Goal: Check status: Check status

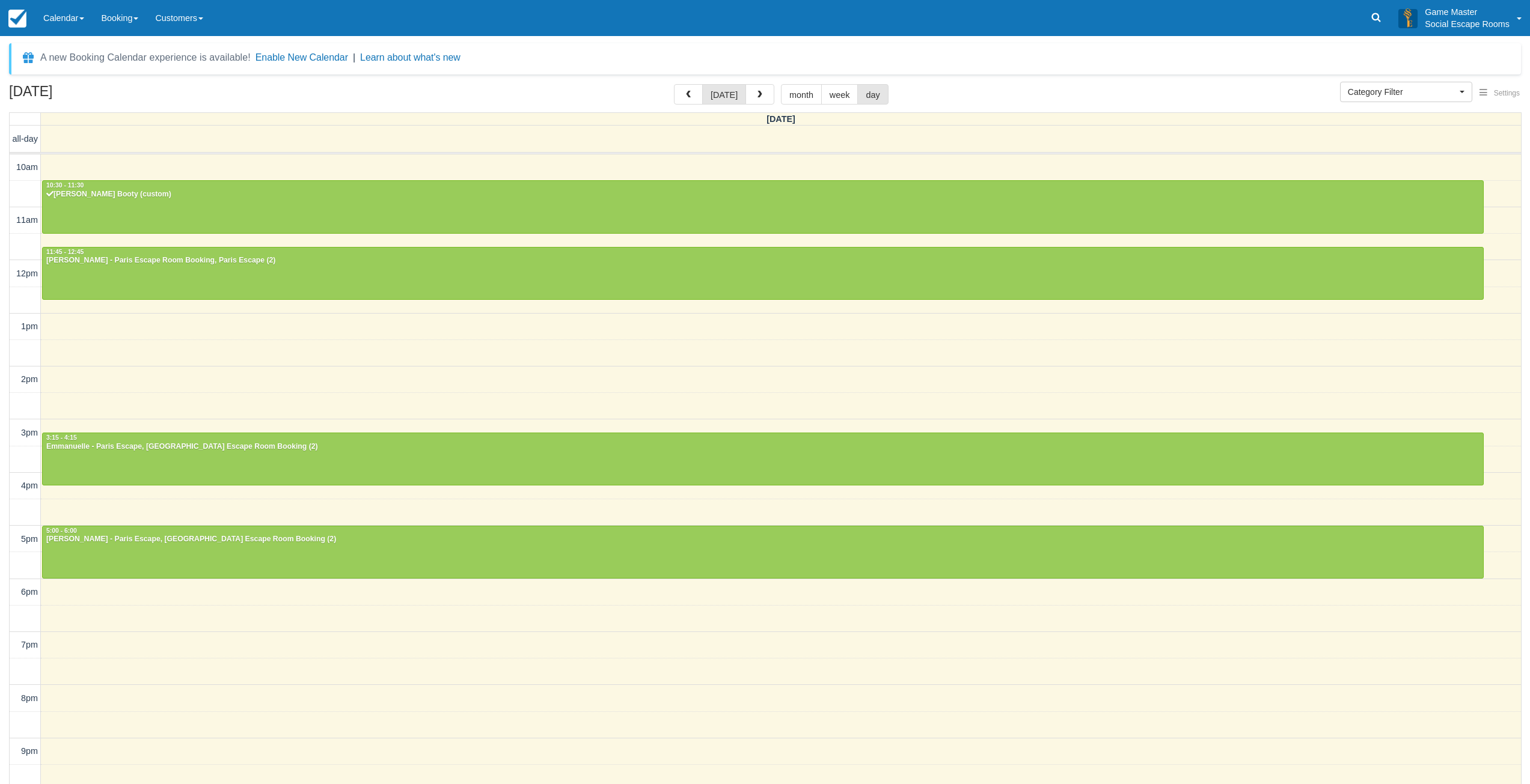
select select
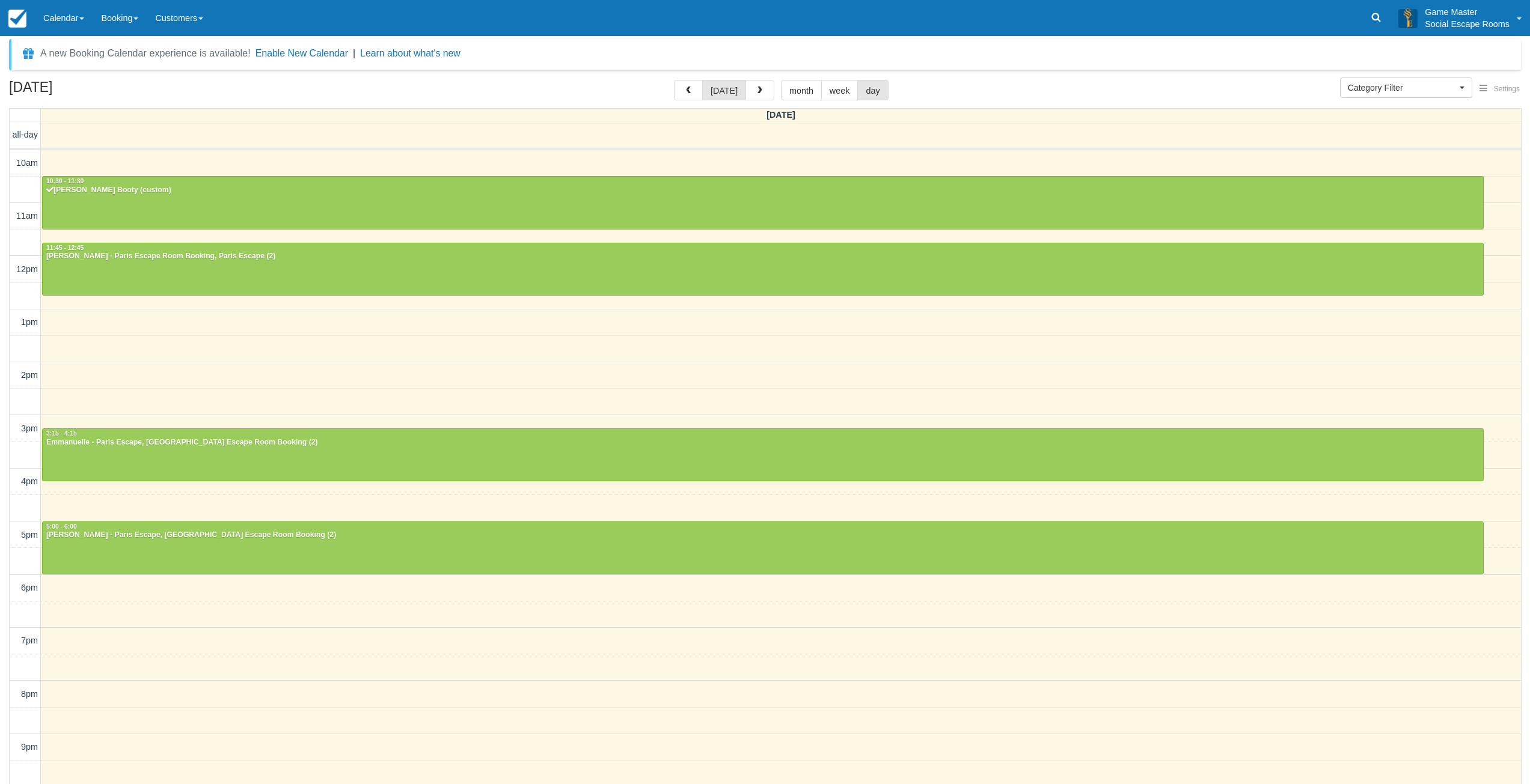
scroll to position [2, 0]
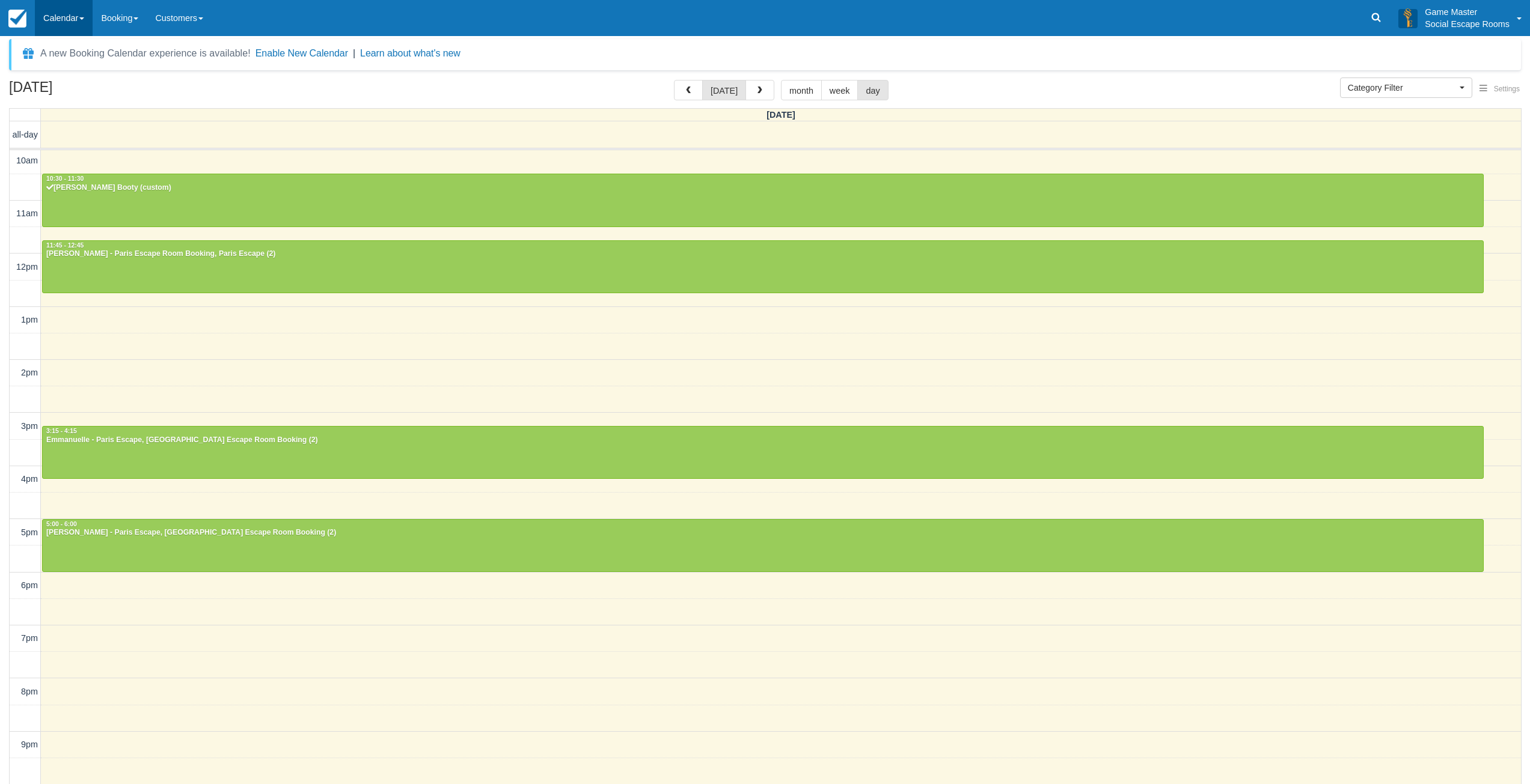
click at [67, 24] on link "Calendar" at bounding box center [63, 18] width 57 height 36
click at [58, 155] on link "Day" at bounding box center [83, 163] width 95 height 25
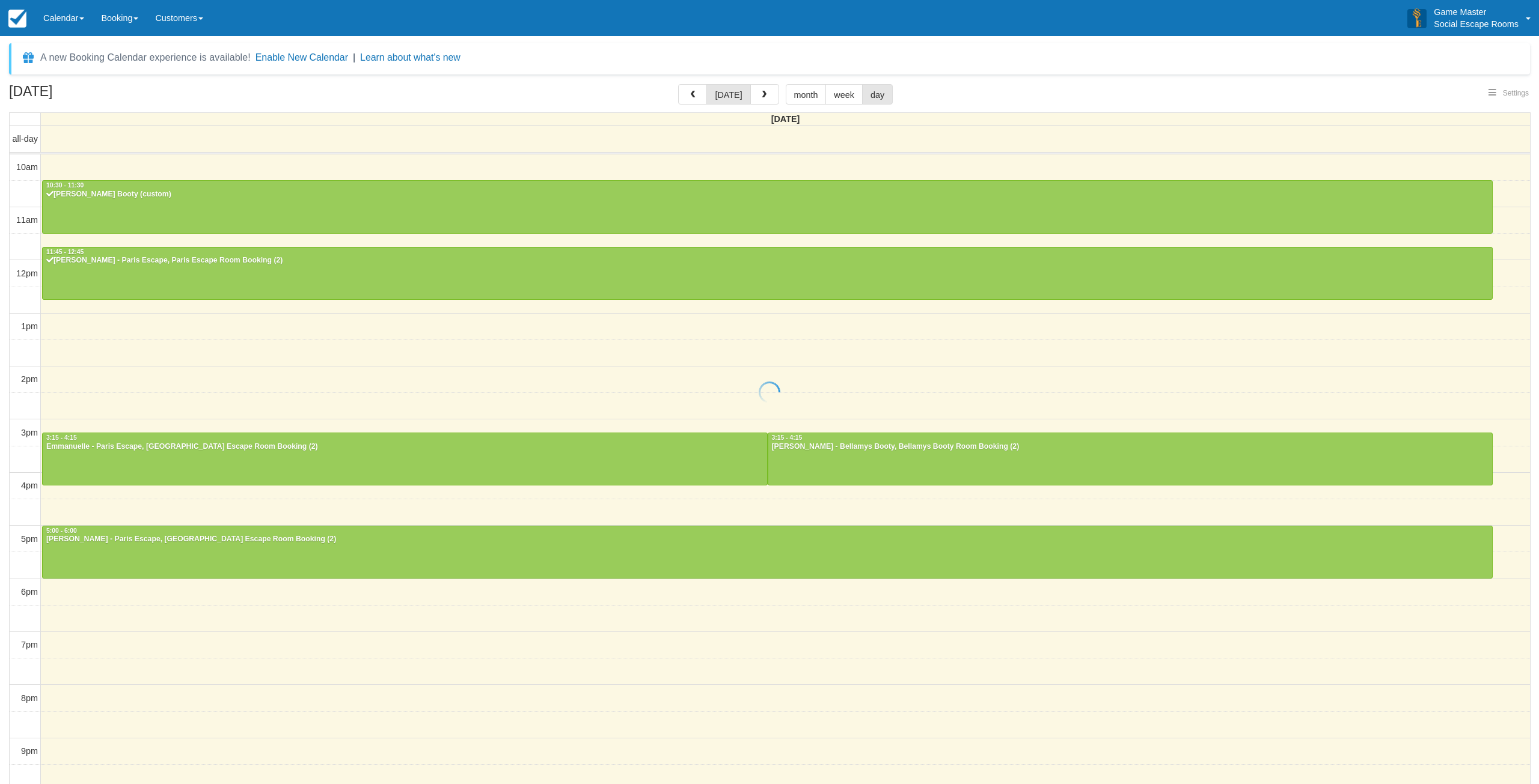
select select
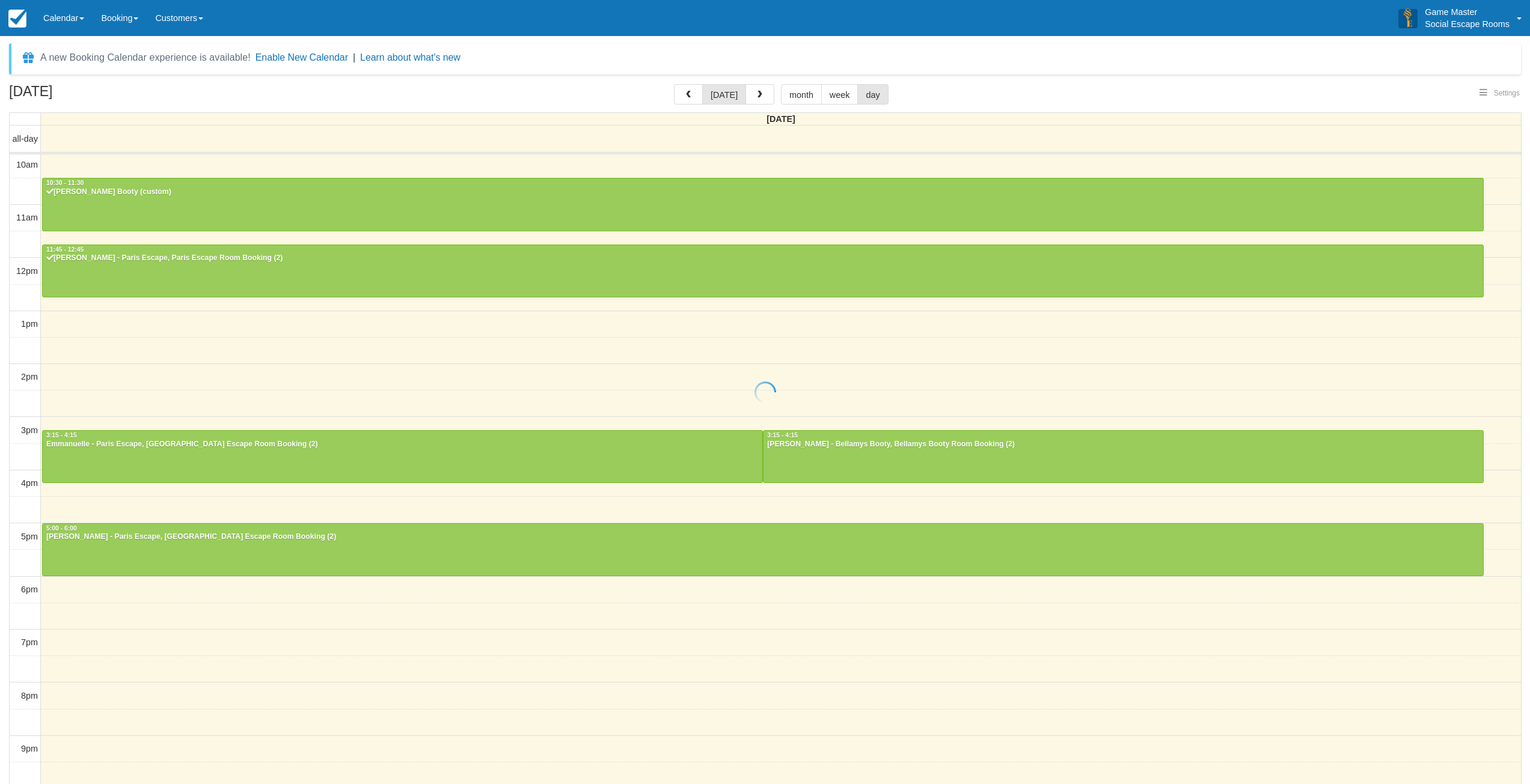
select select
click at [1372, 25] on link at bounding box center [1375, 18] width 28 height 36
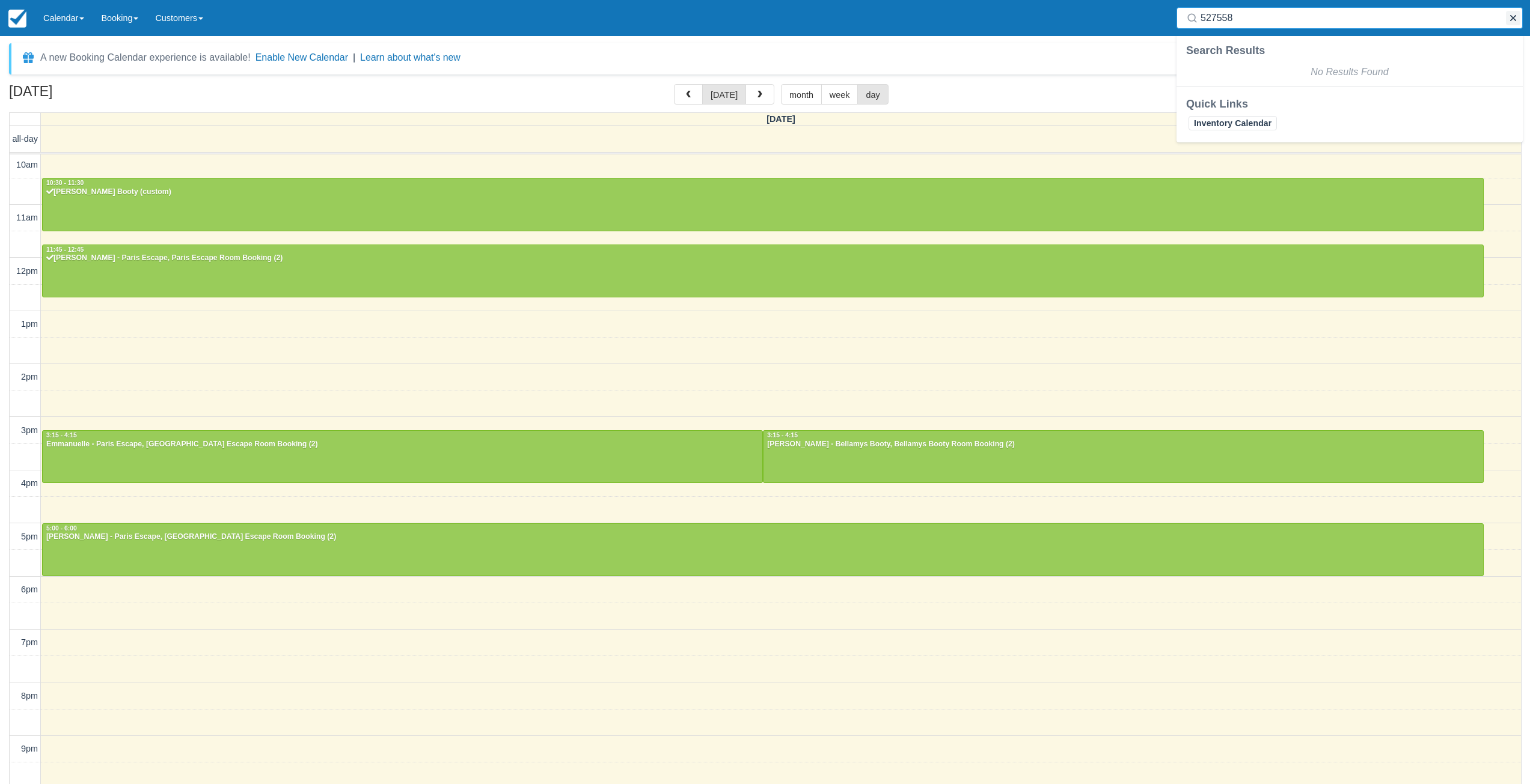
type input "527558"
click at [1511, 19] on button "button" at bounding box center [1513, 18] width 15 height 15
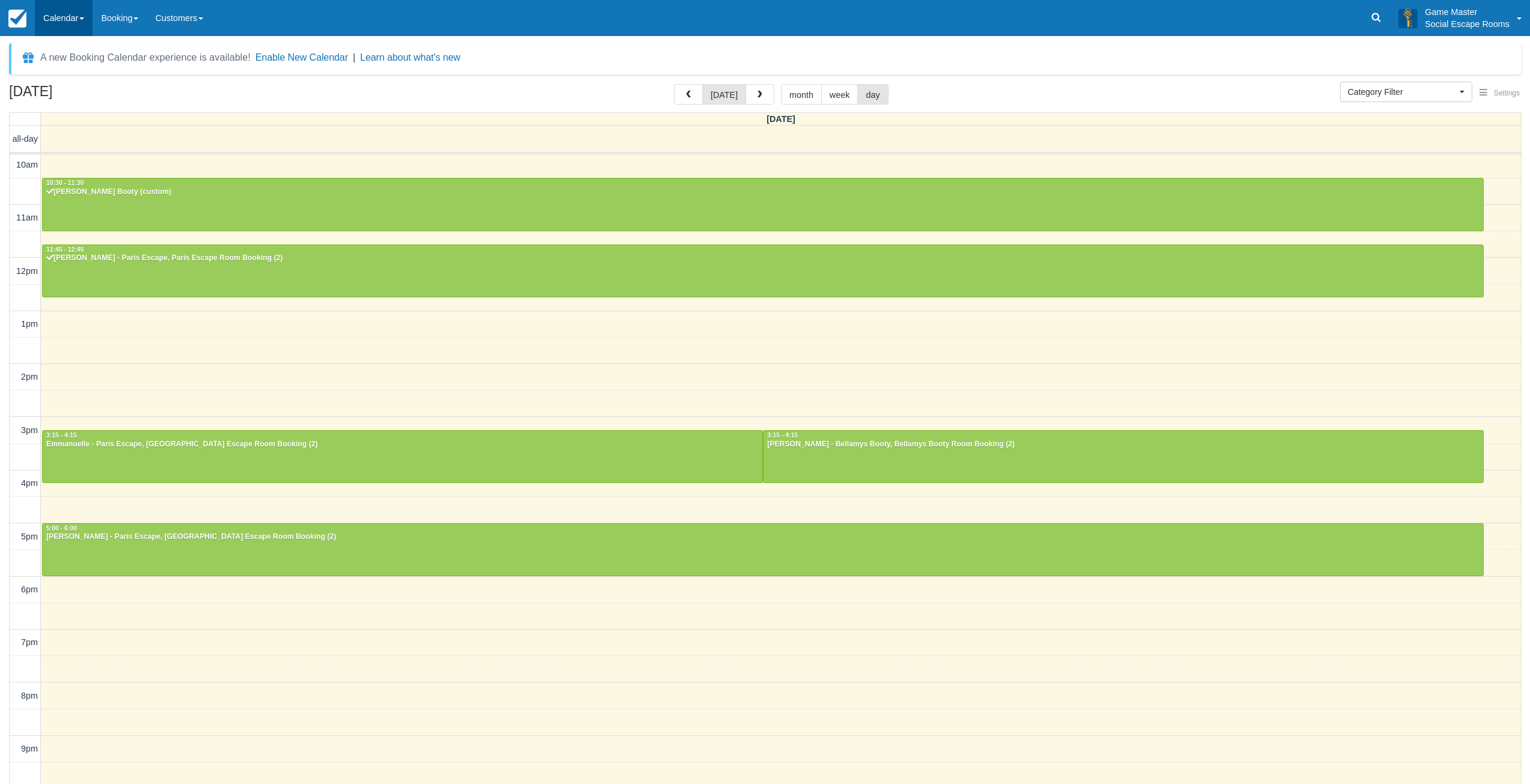
click at [66, 20] on link "Calendar" at bounding box center [63, 18] width 57 height 36
click at [53, 167] on link "Day" at bounding box center [83, 163] width 95 height 25
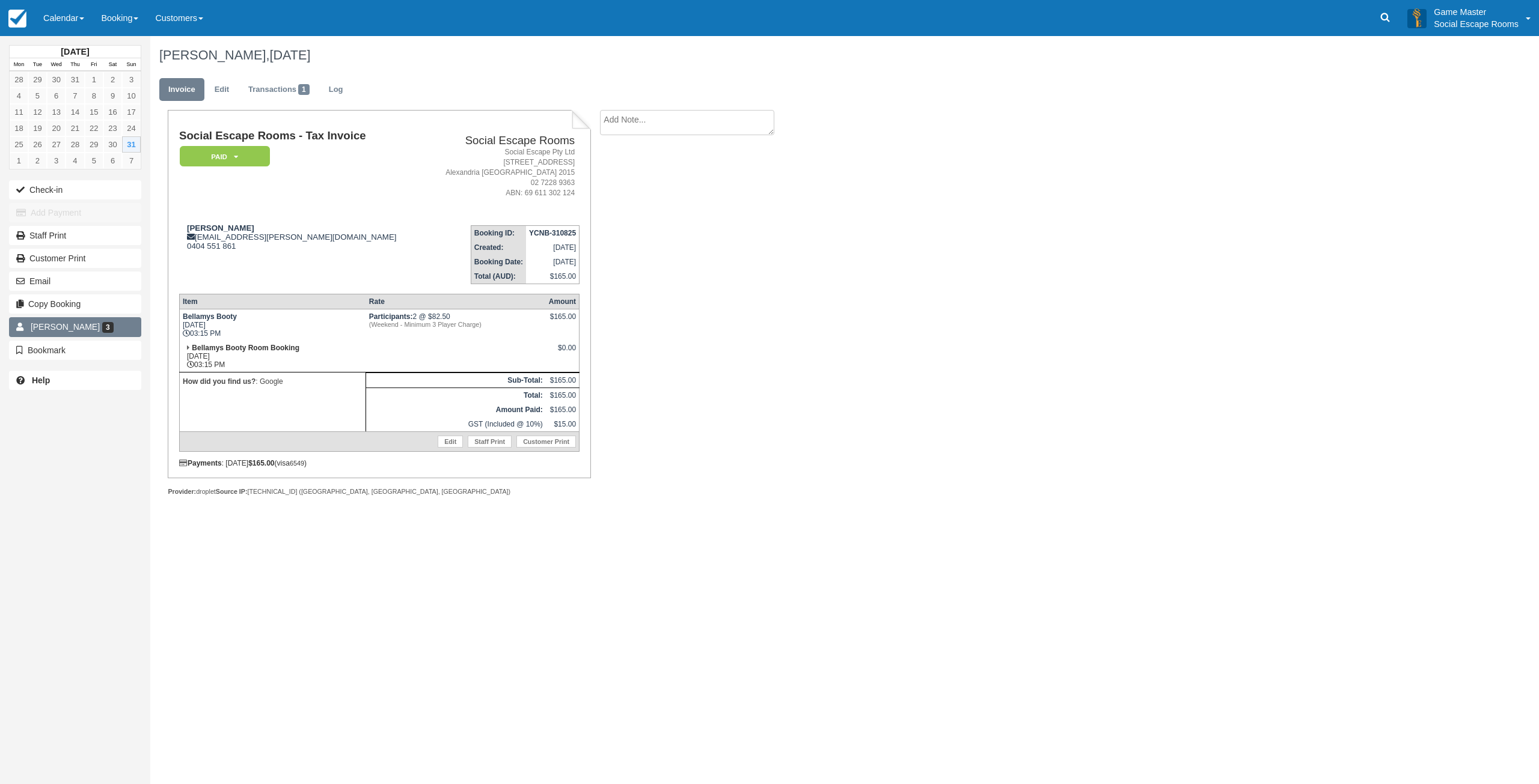
click at [102, 330] on span "3" at bounding box center [108, 327] width 11 height 11
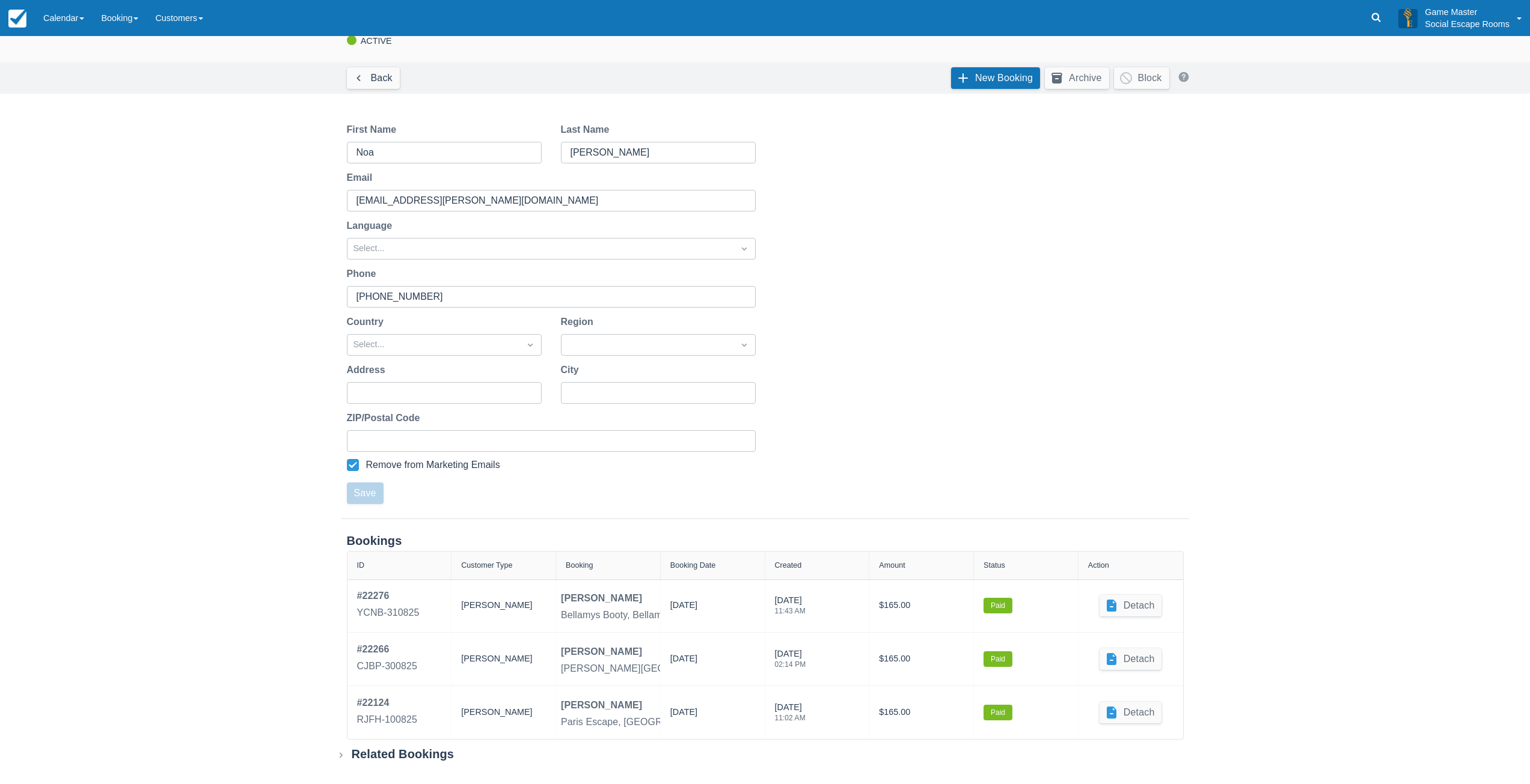
scroll to position [38, 0]
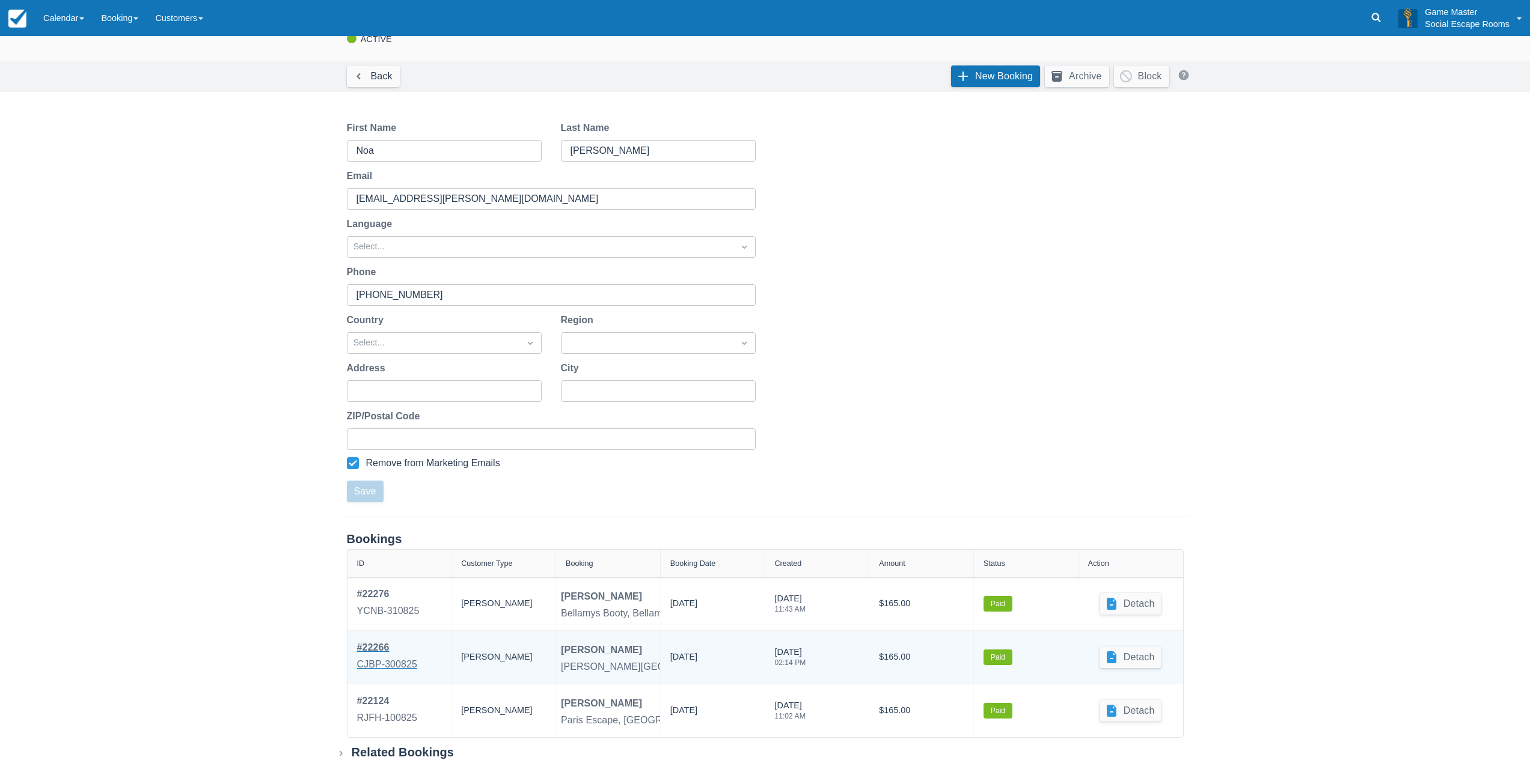
click at [366, 663] on div "CJBP-300825" at bounding box center [387, 665] width 61 height 15
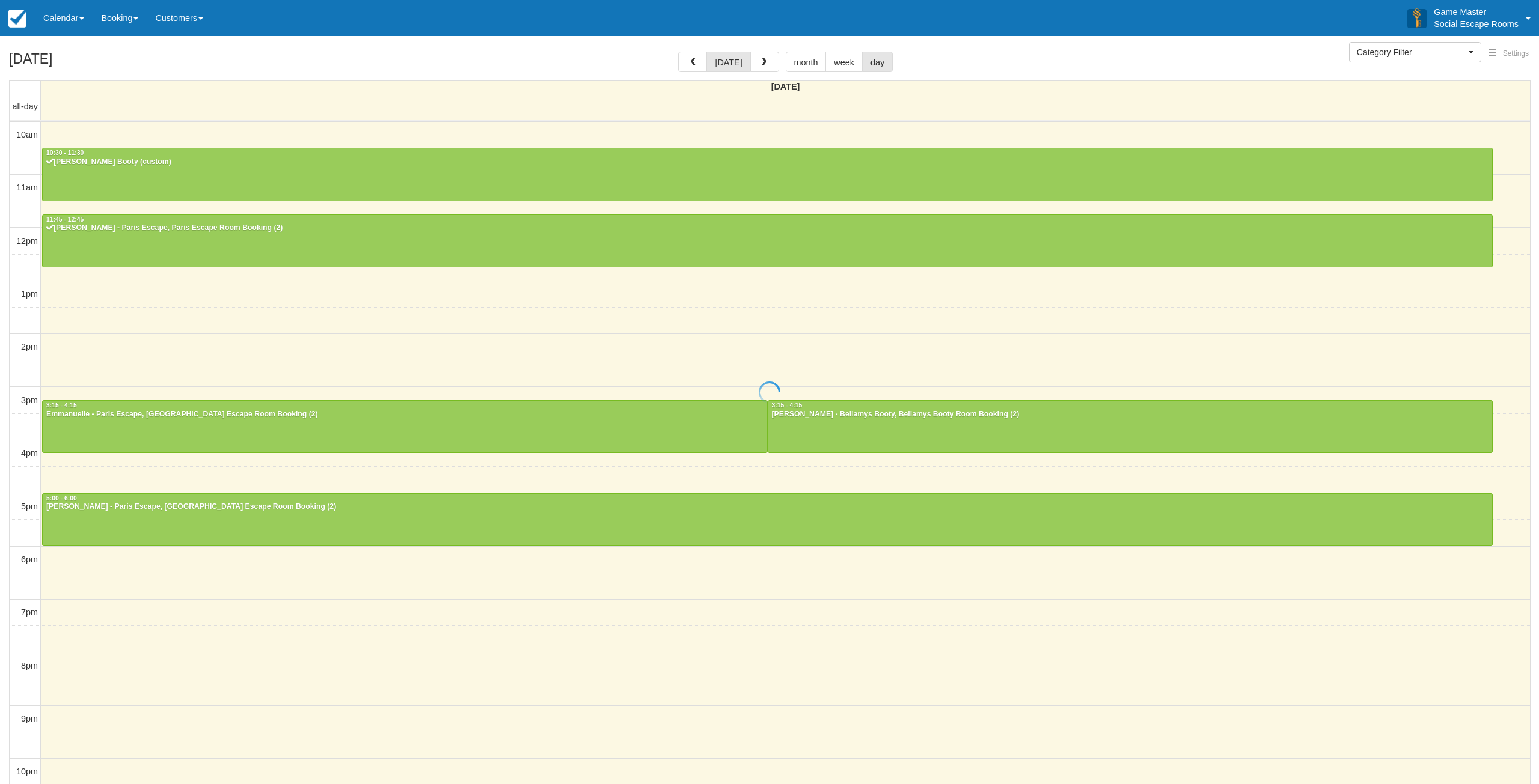
select select
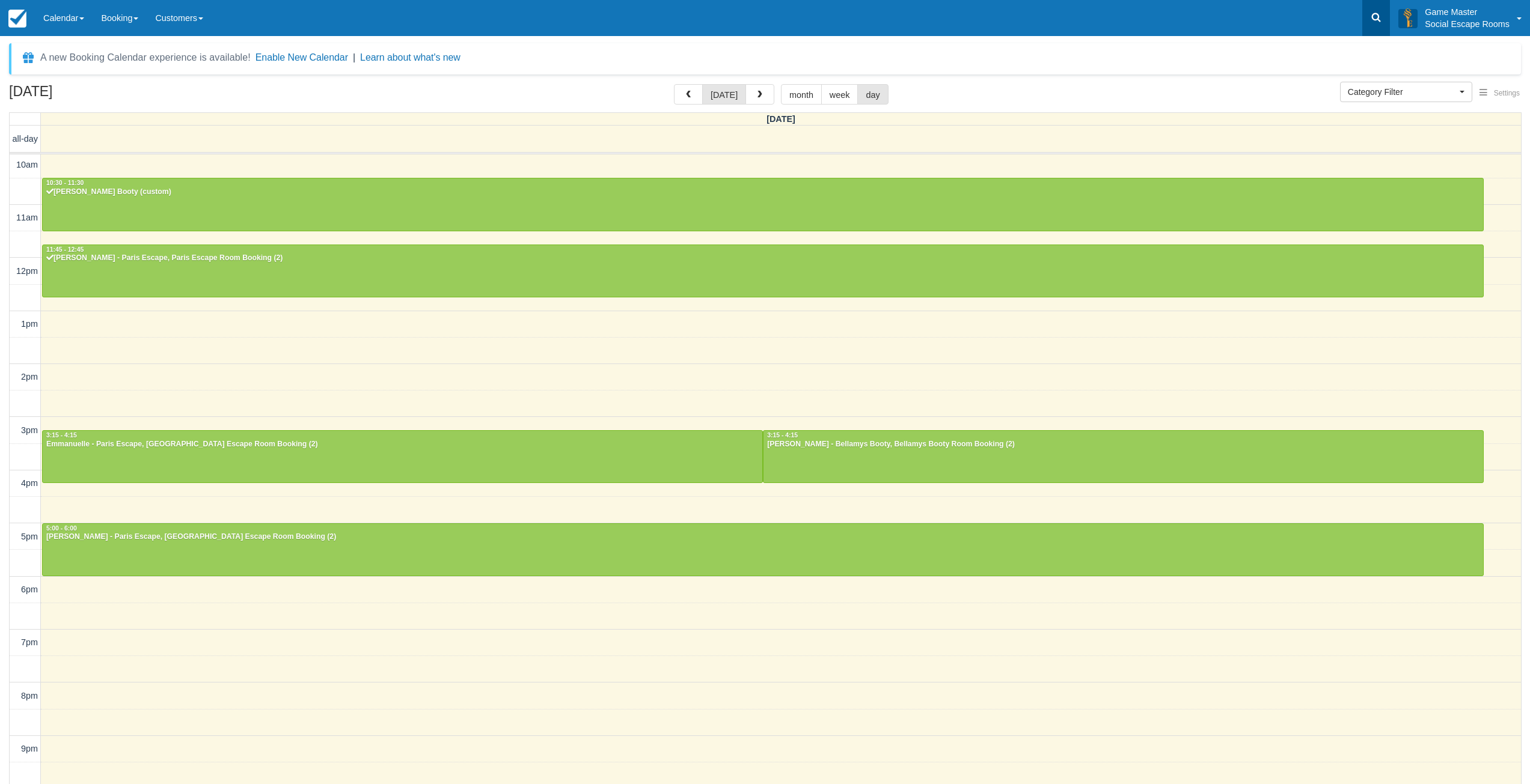
click at [1373, 15] on icon at bounding box center [1375, 17] width 12 height 12
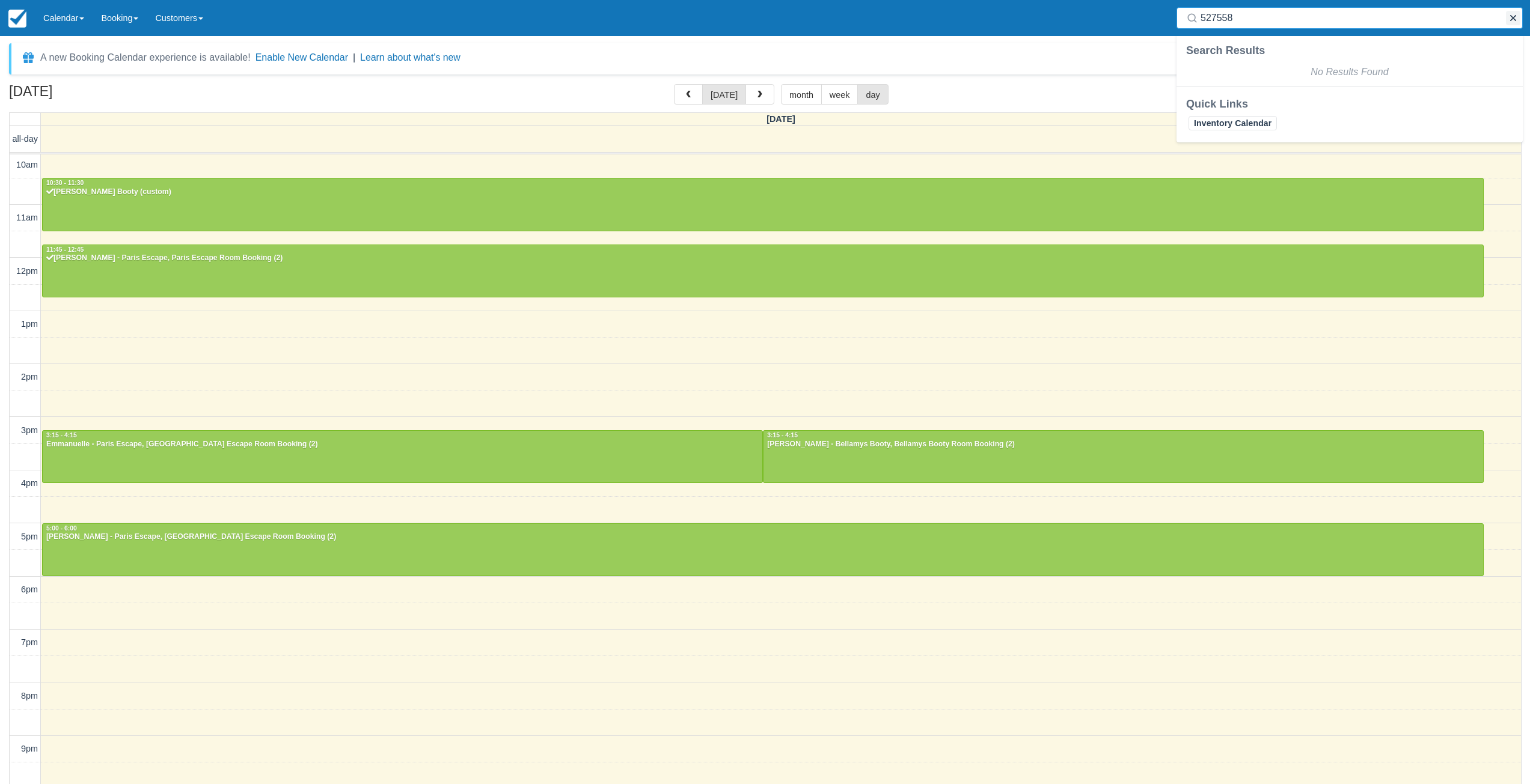
type input "527558"
click at [1515, 18] on button "button" at bounding box center [1513, 18] width 15 height 15
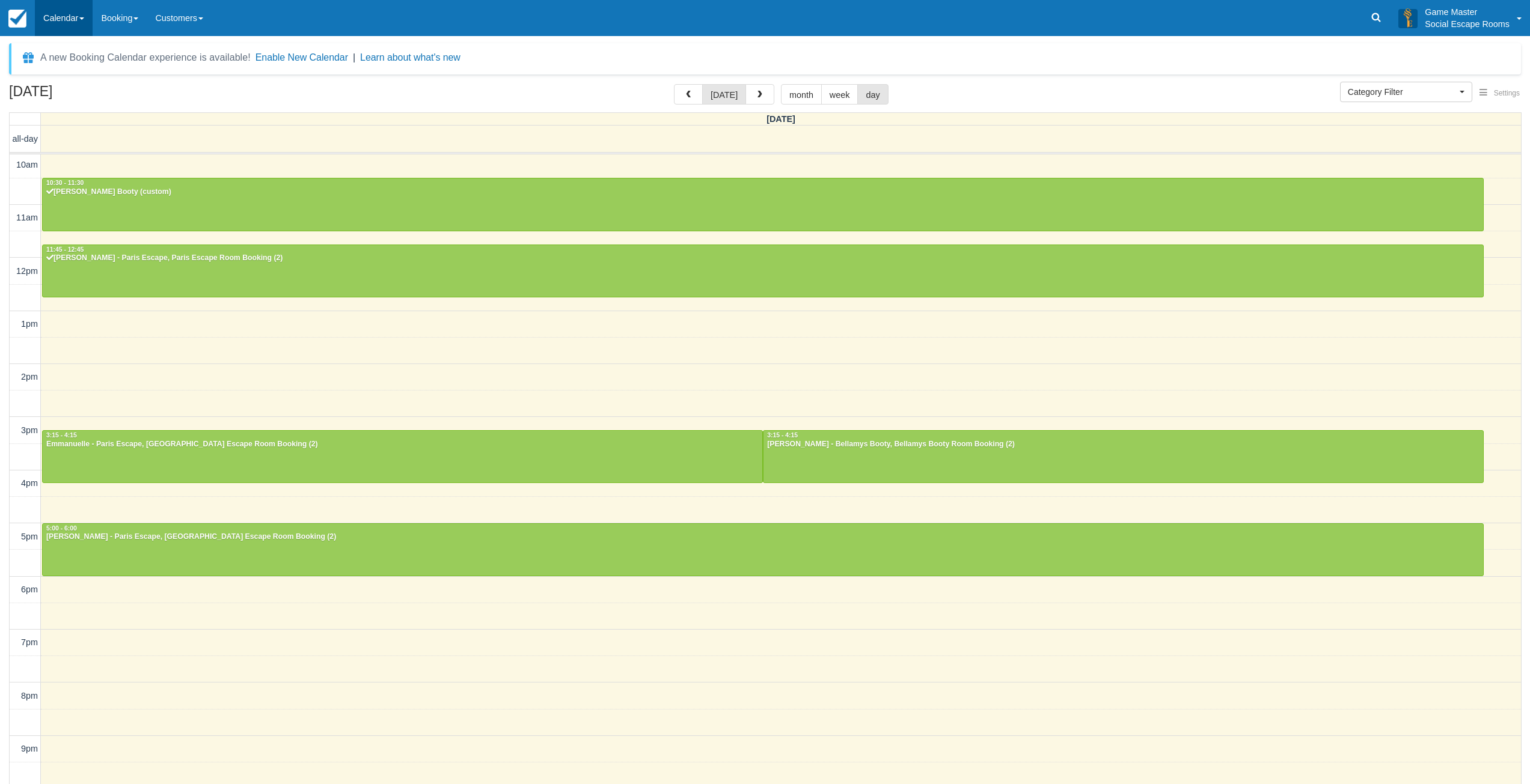
click at [65, 22] on link "Calendar" at bounding box center [63, 18] width 57 height 36
click at [71, 159] on link "Day" at bounding box center [83, 163] width 95 height 25
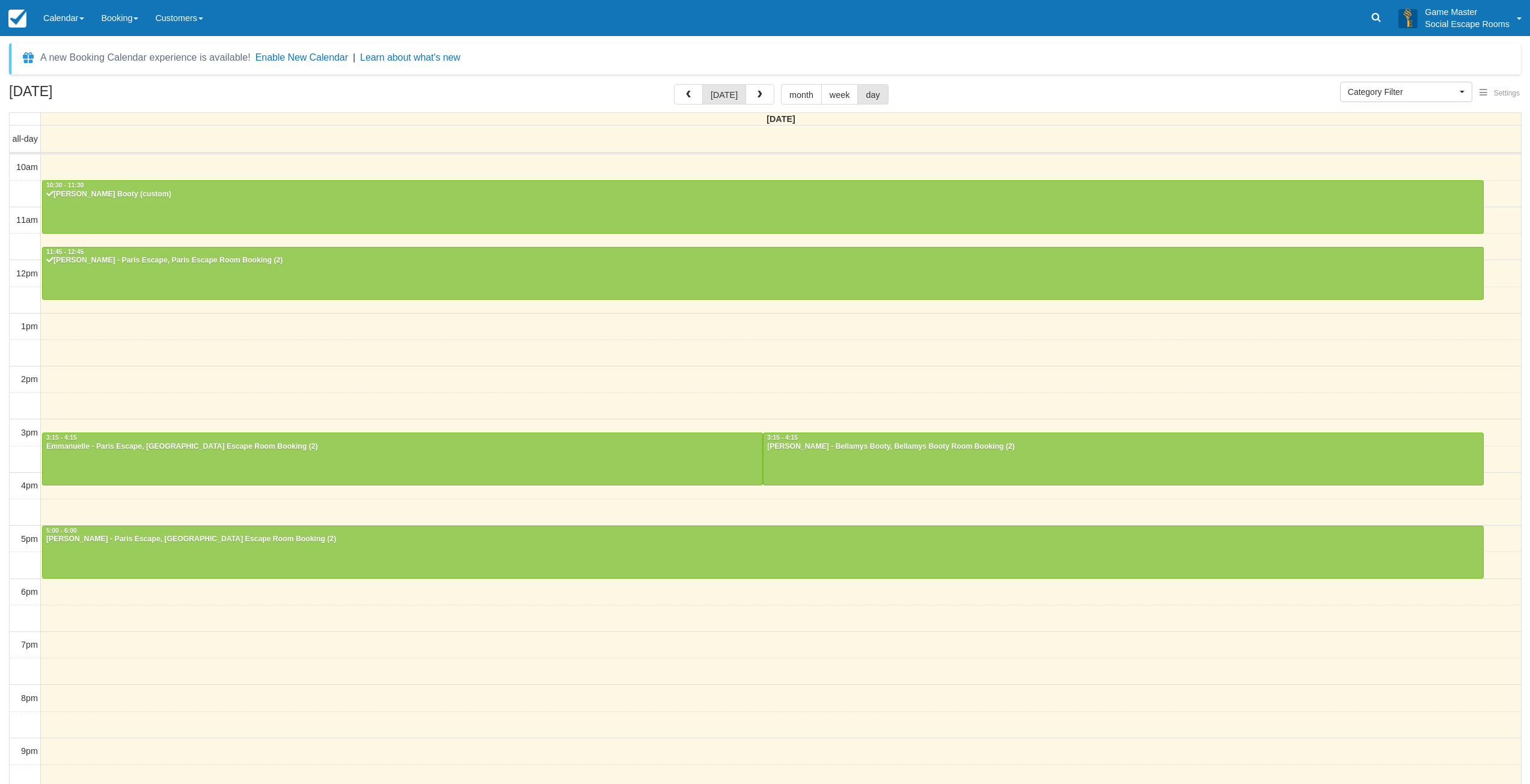
select select
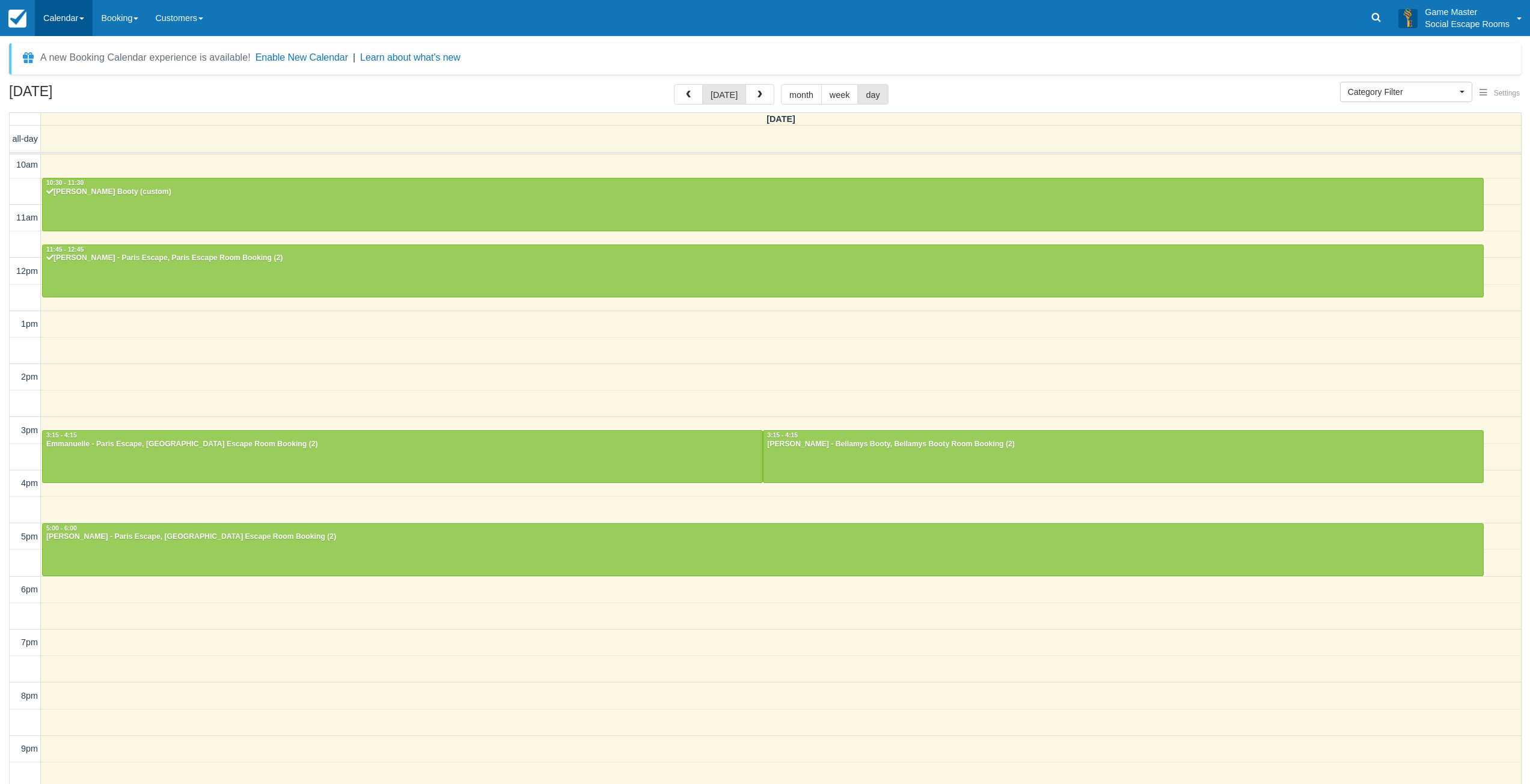
click at [87, 27] on link "Calendar" at bounding box center [63, 18] width 57 height 36
click at [74, 155] on link "Day" at bounding box center [83, 163] width 95 height 25
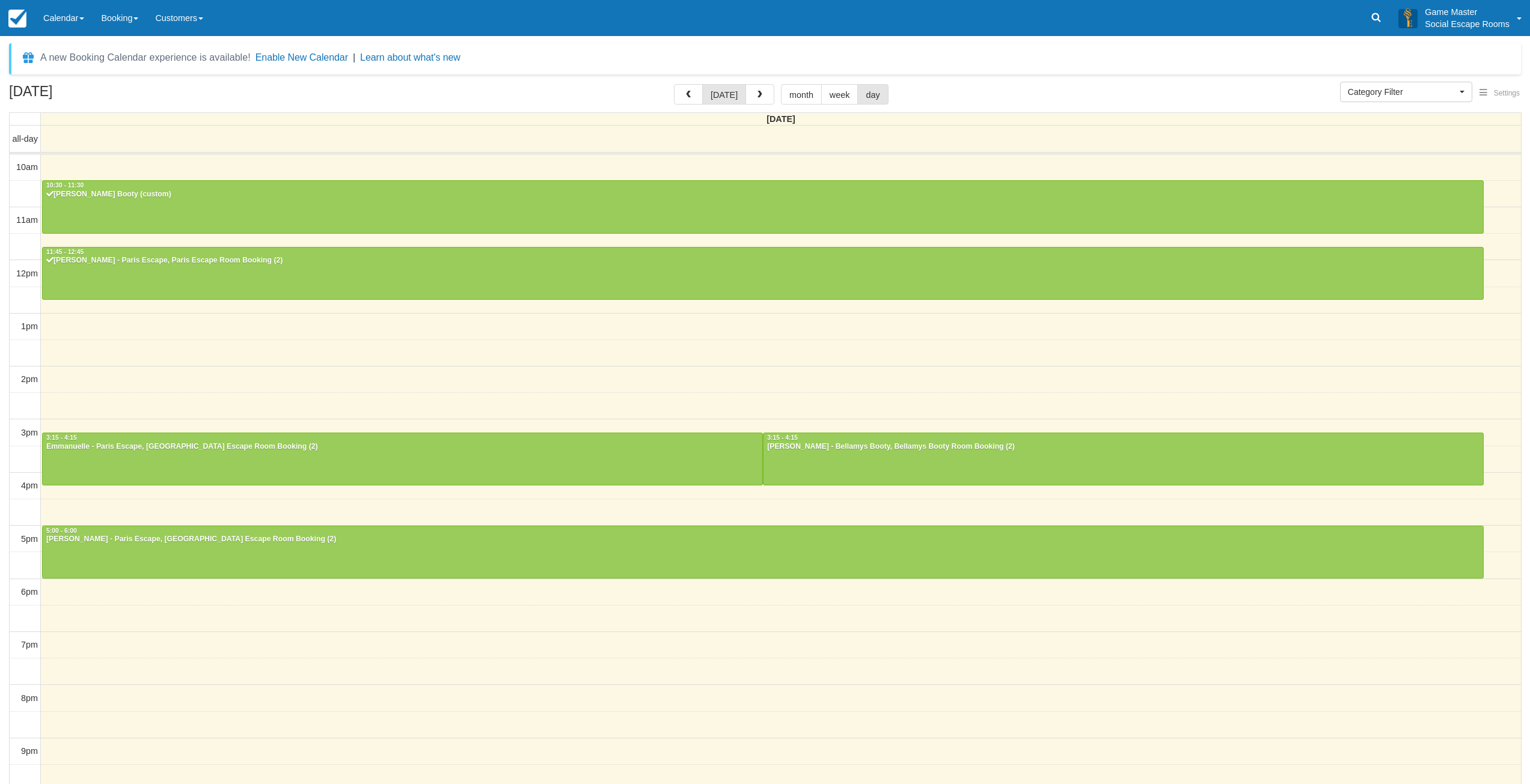
select select
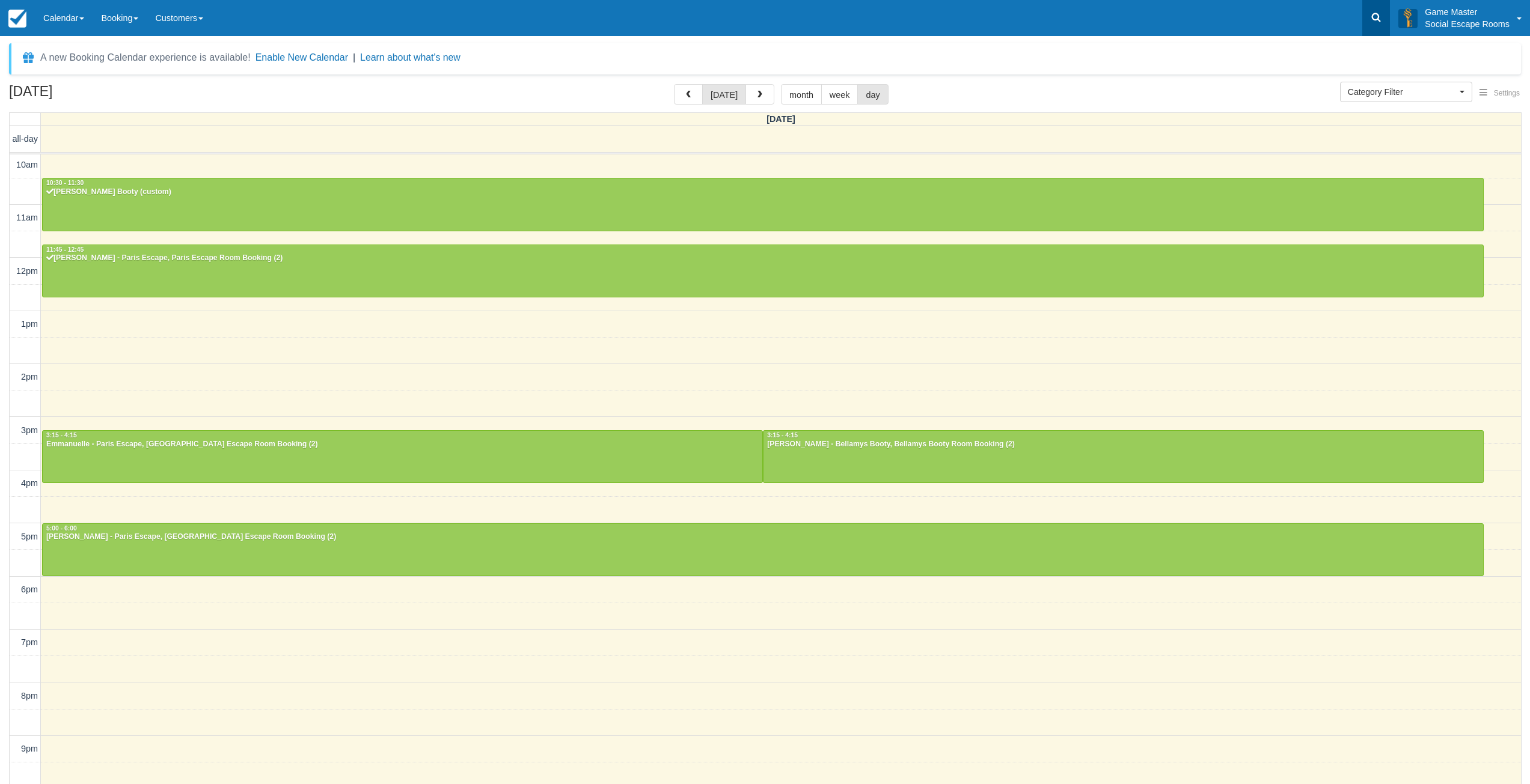
click at [1374, 22] on icon at bounding box center [1375, 17] width 12 height 12
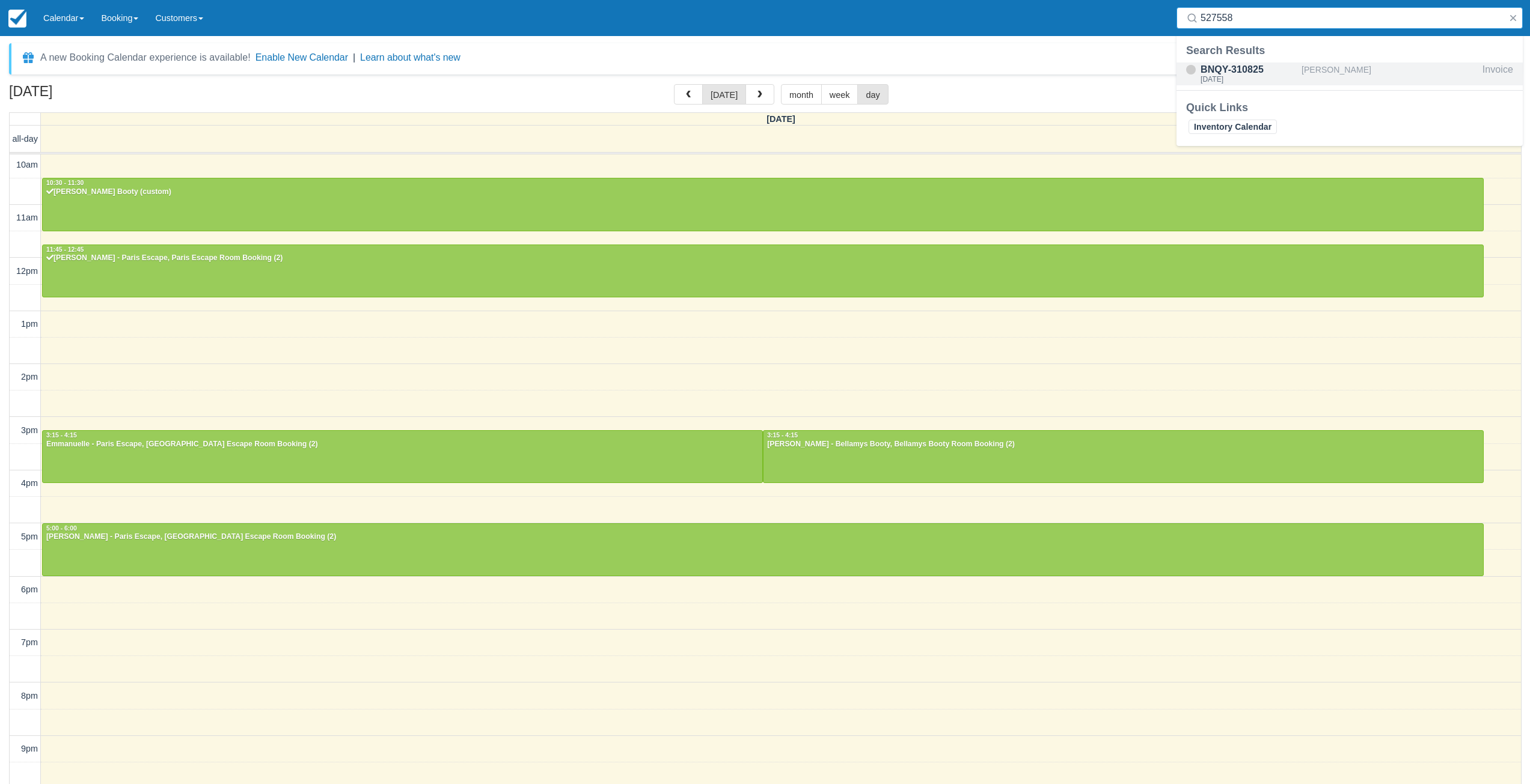
type input "527558"
click at [1338, 72] on div "Christy li" at bounding box center [1389, 74] width 176 height 23
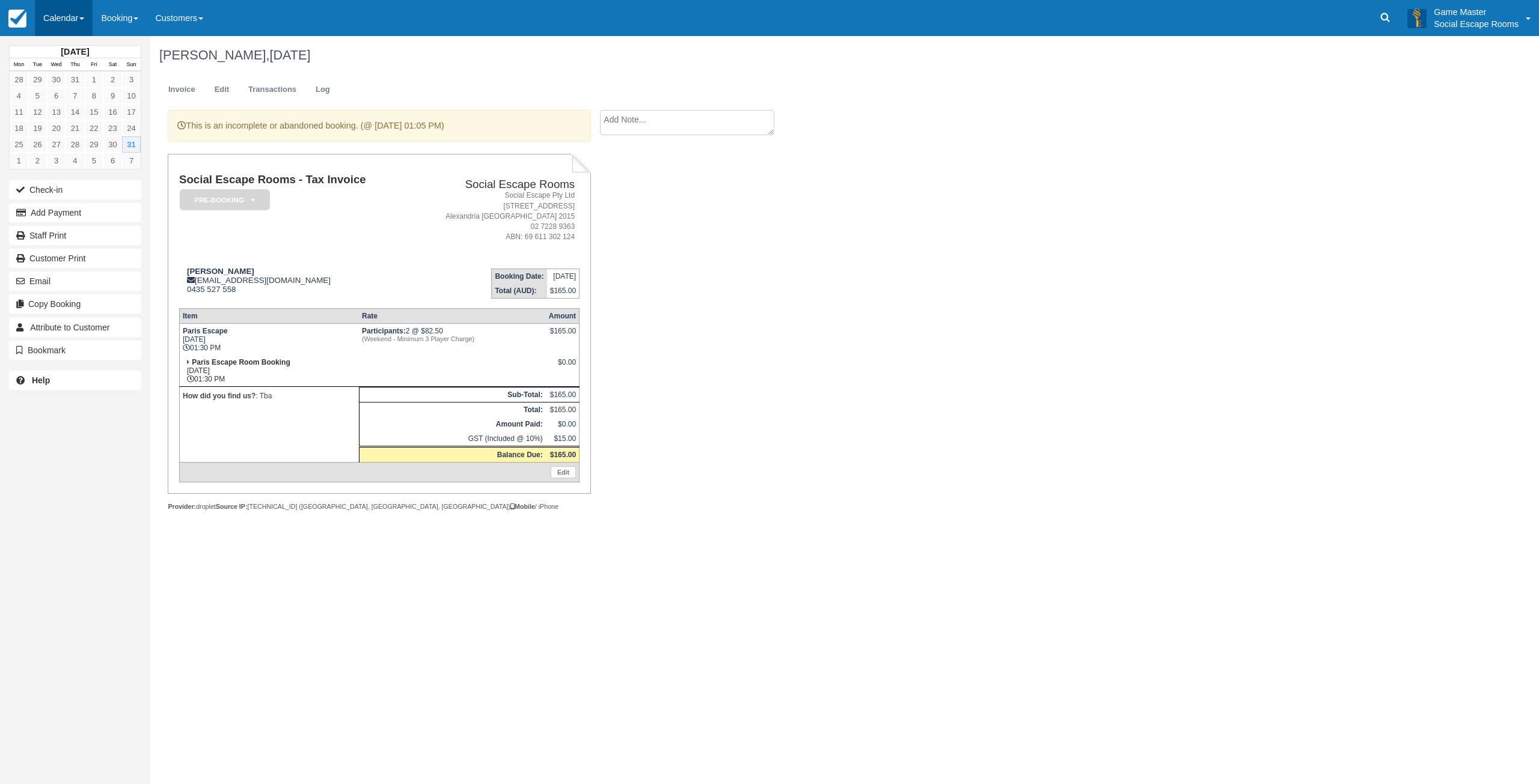
click at [69, 19] on link "Calendar" at bounding box center [63, 18] width 57 height 36
click at [108, 169] on link "Day" at bounding box center [83, 163] width 95 height 25
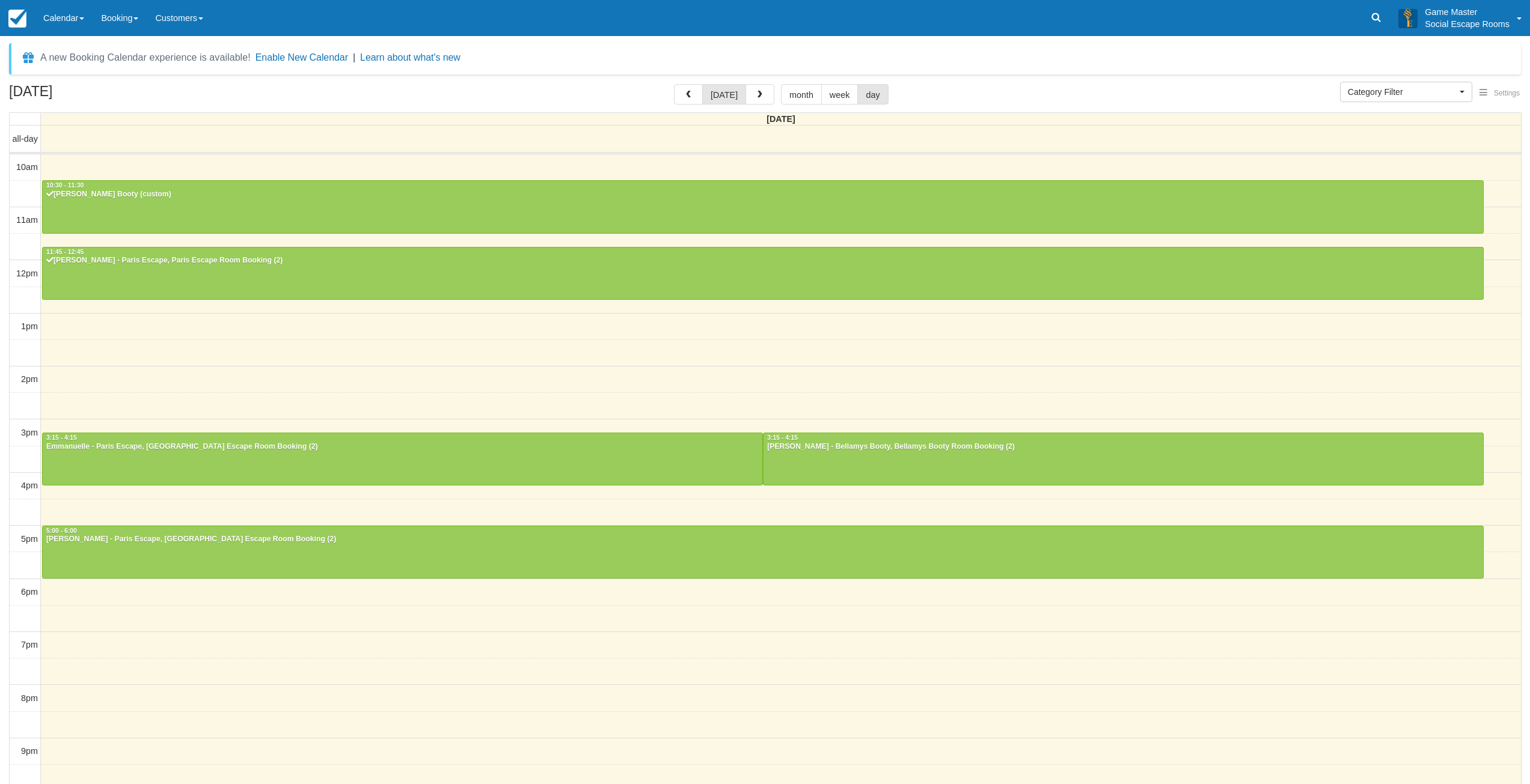
select select
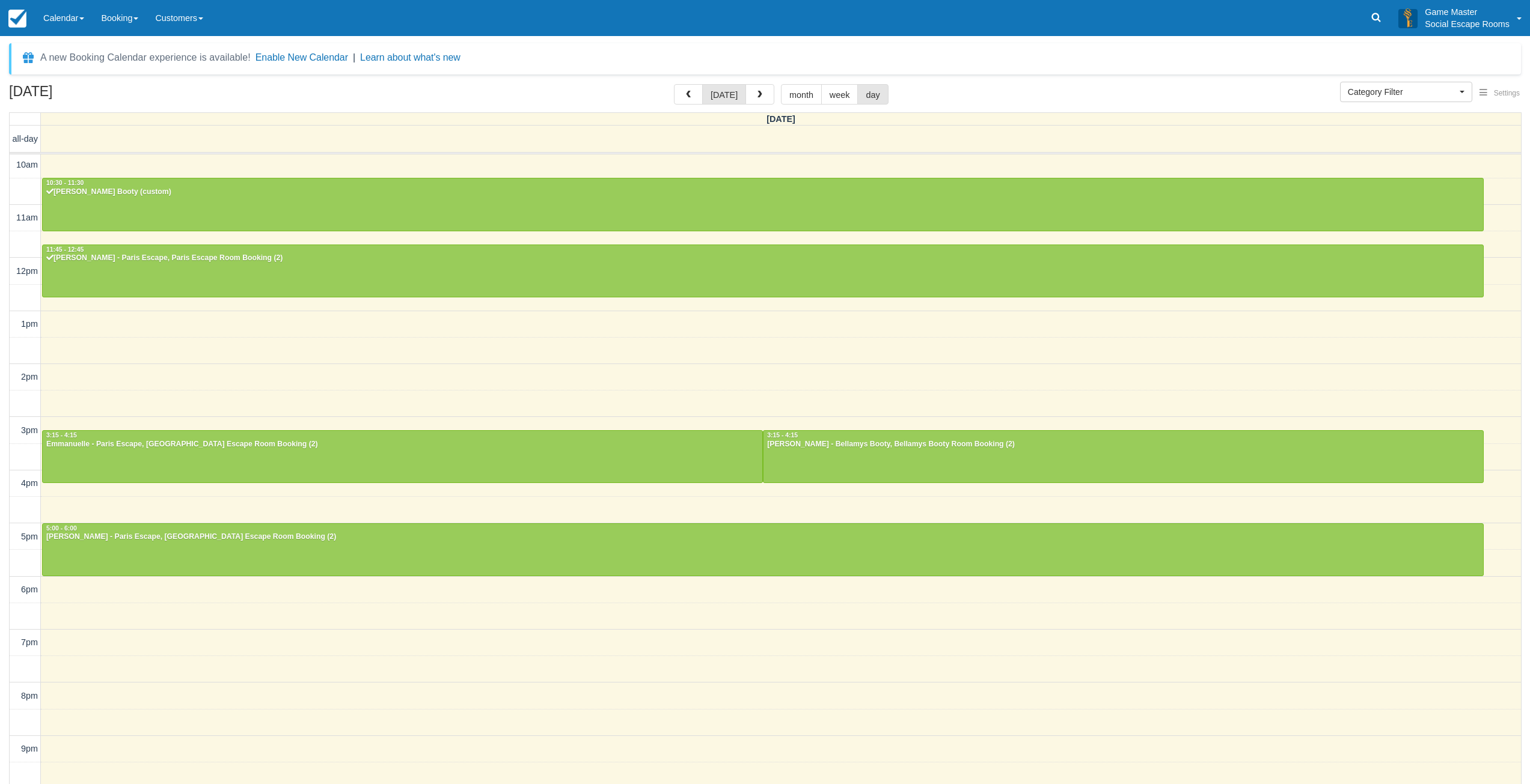
click at [1045, 367] on div "10am 11am 12pm 1pm 2pm 3pm 4pm 5pm 6pm 7pm 8pm 9pm 10pm 10:30 - 11:30 [PERSON_N…" at bounding box center [765, 485] width 1511 height 666
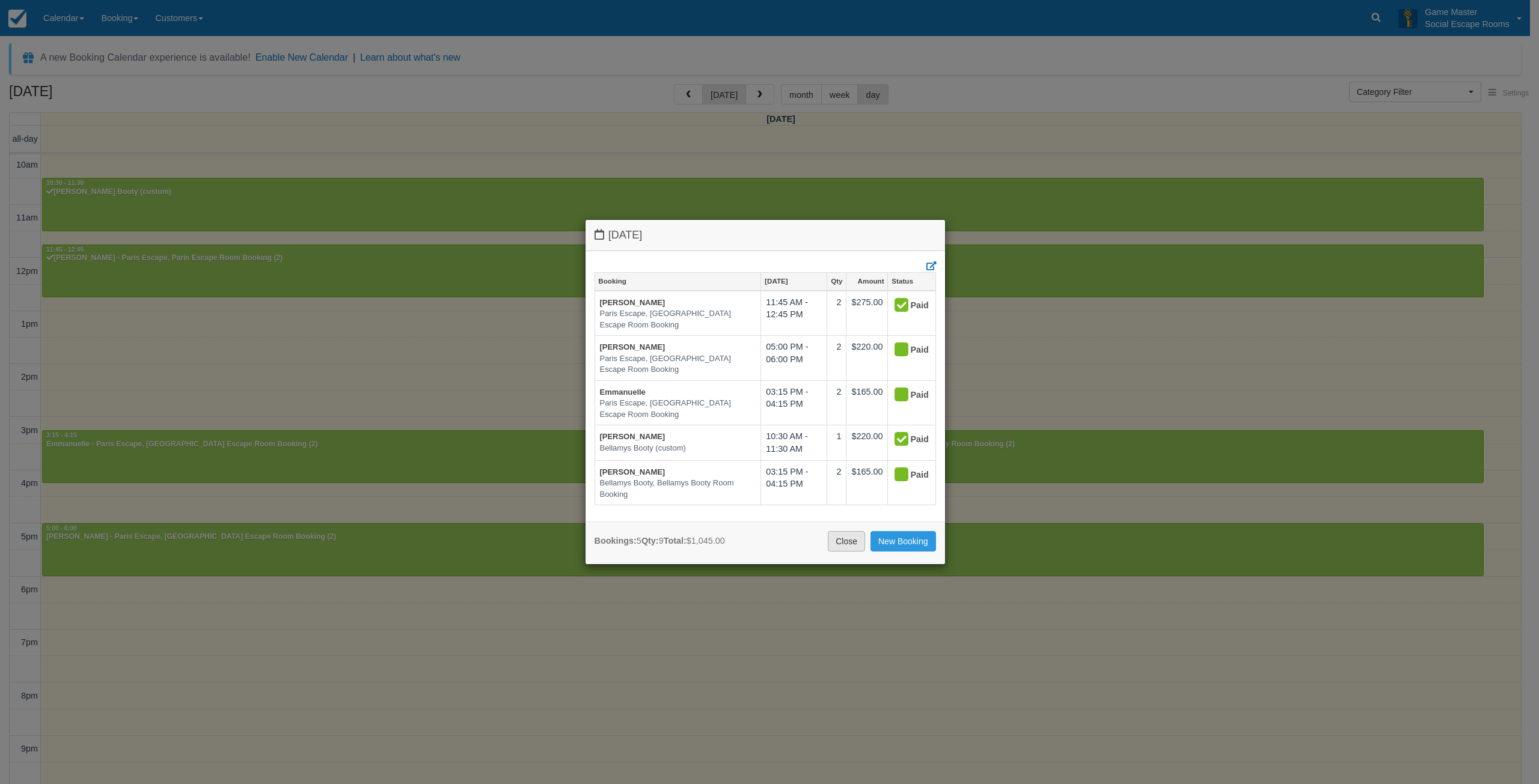
click at [843, 539] on link "Close" at bounding box center [846, 541] width 37 height 20
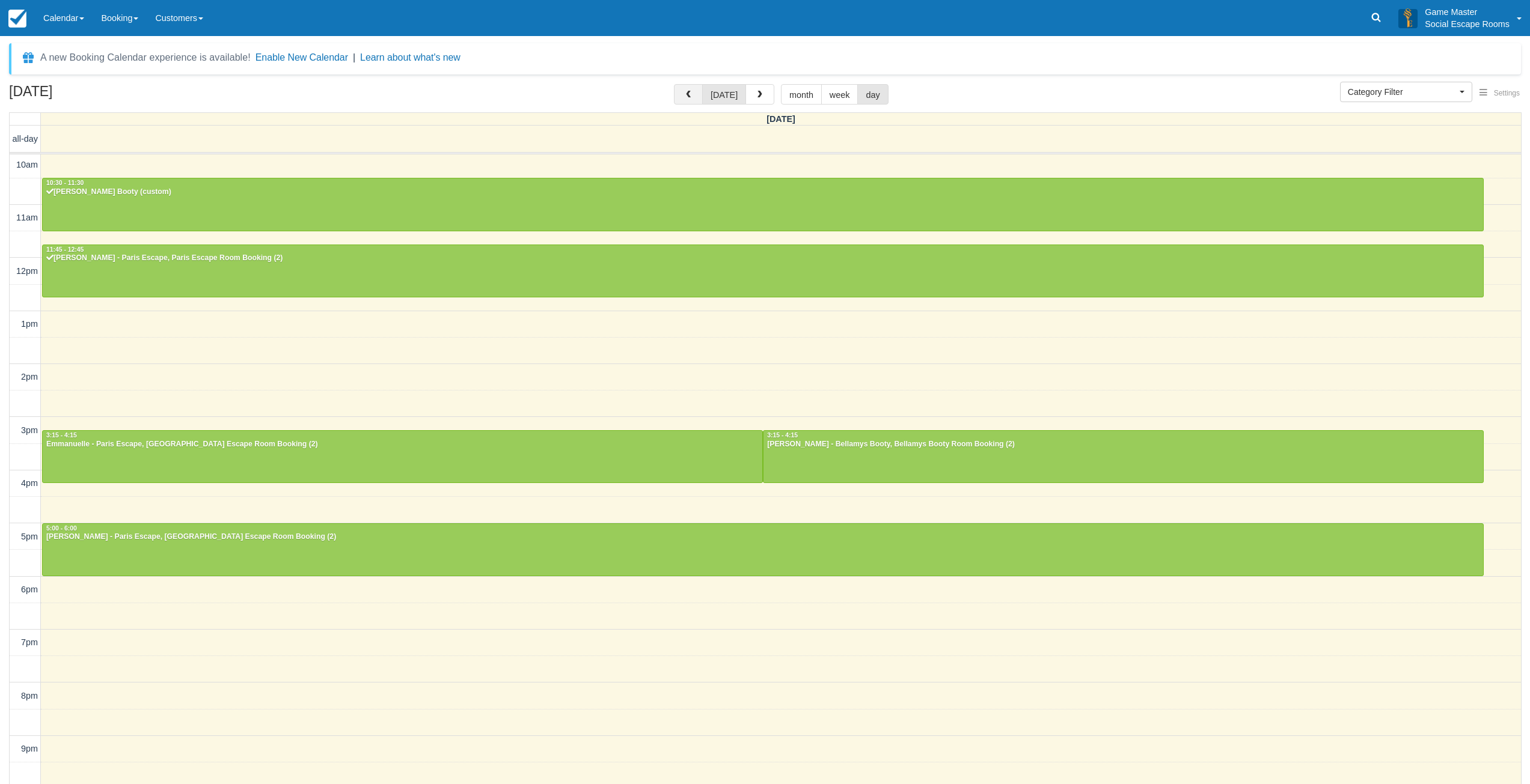
click at [693, 95] on span "button" at bounding box center [688, 95] width 8 height 8
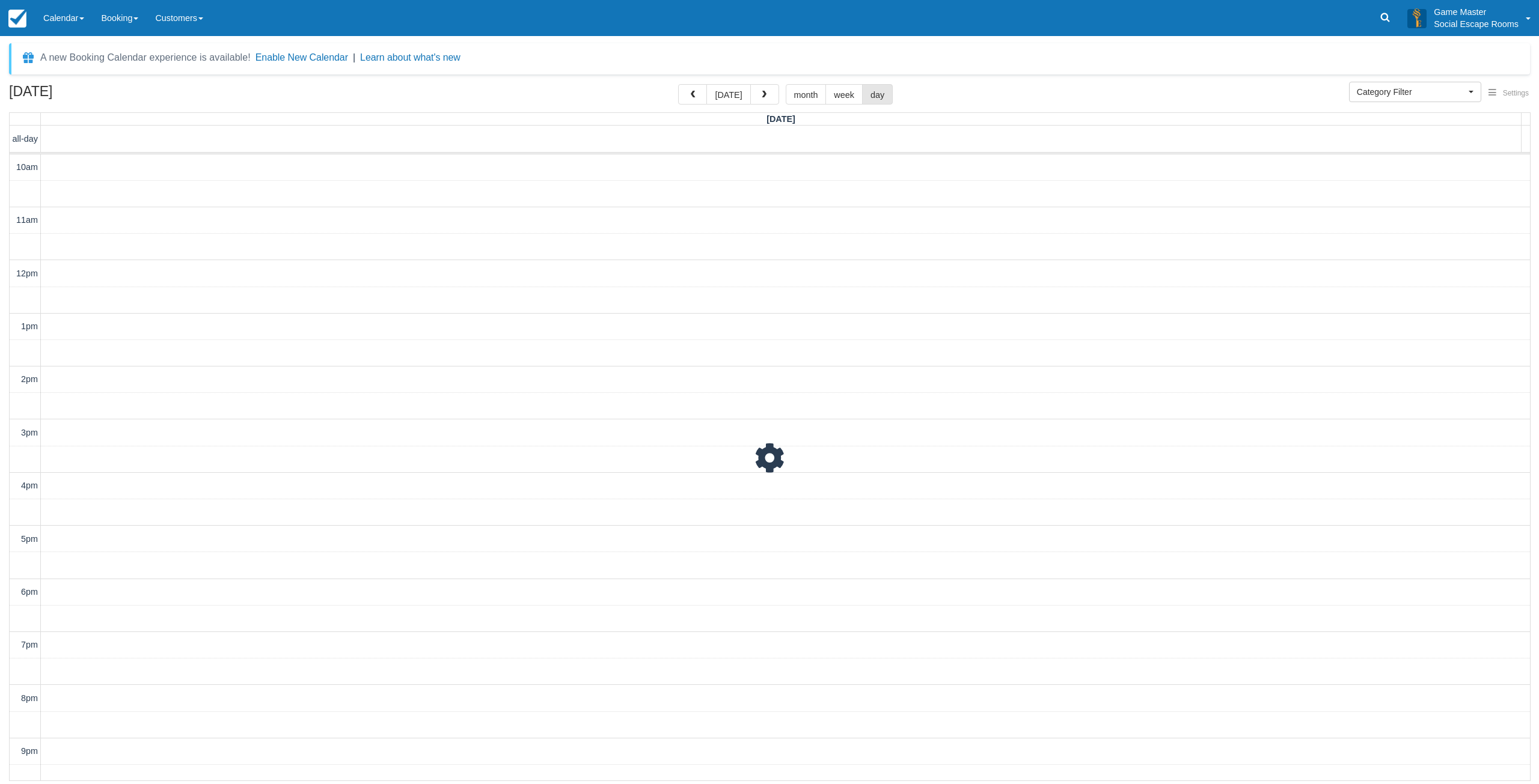
scroll to position [37, 0]
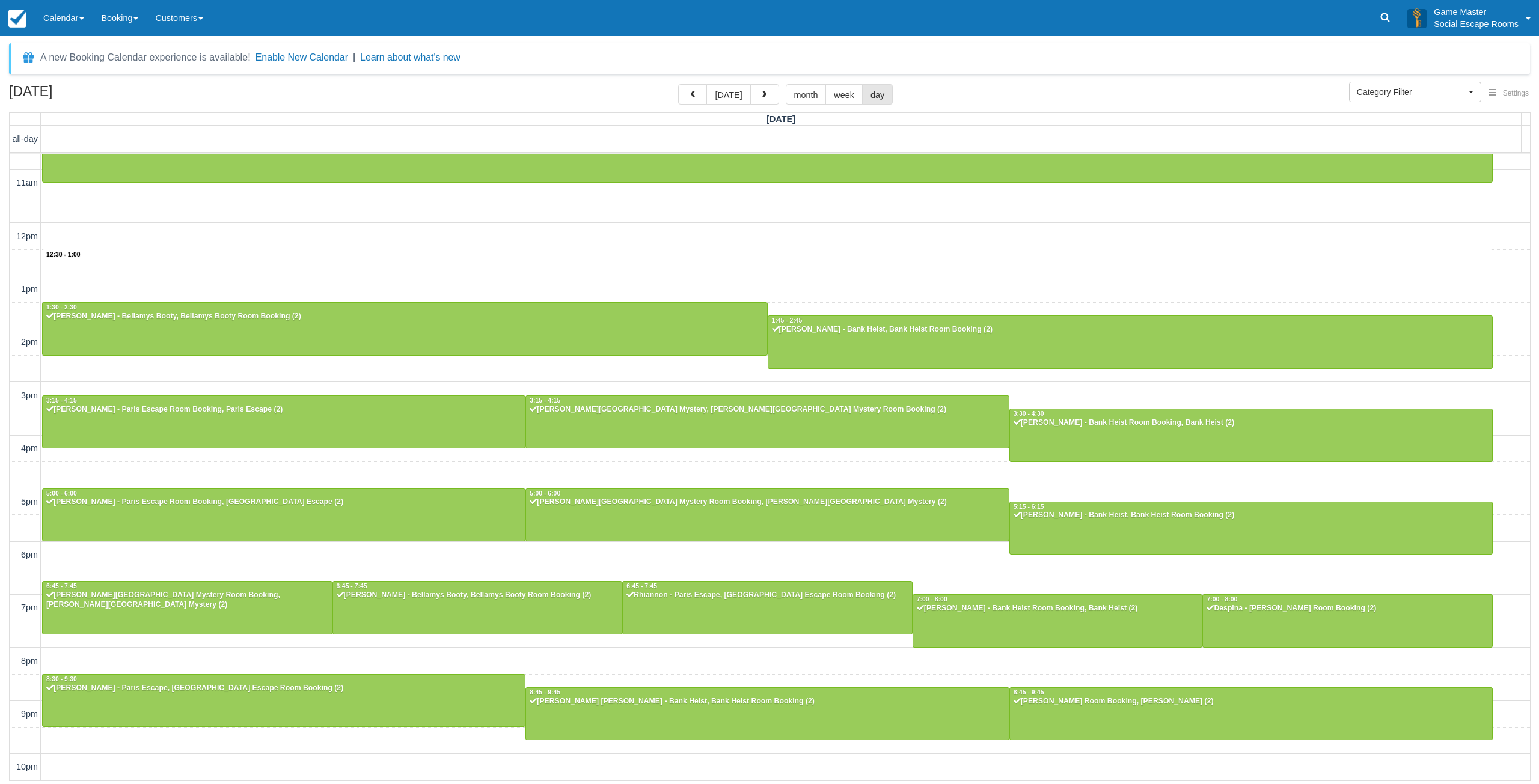
click at [739, 269] on div "10am 11am 12pm 1pm 2pm 3pm 4pm 5pm 6pm 7pm 8pm 9pm 10pm 12:30 - 1:00 10:15 - 11…" at bounding box center [770, 449] width 1520 height 663
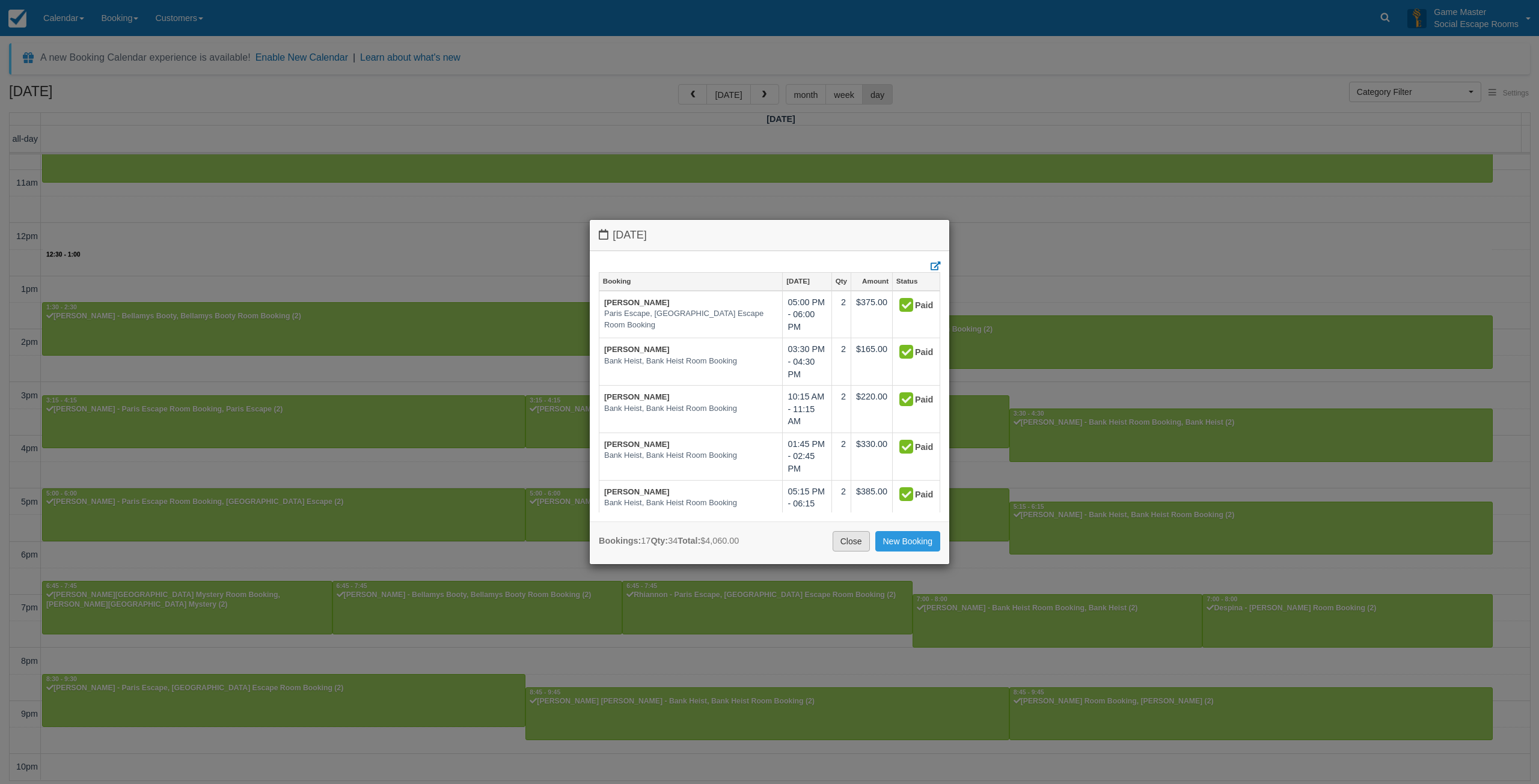
click at [842, 541] on link "Close" at bounding box center [851, 541] width 37 height 20
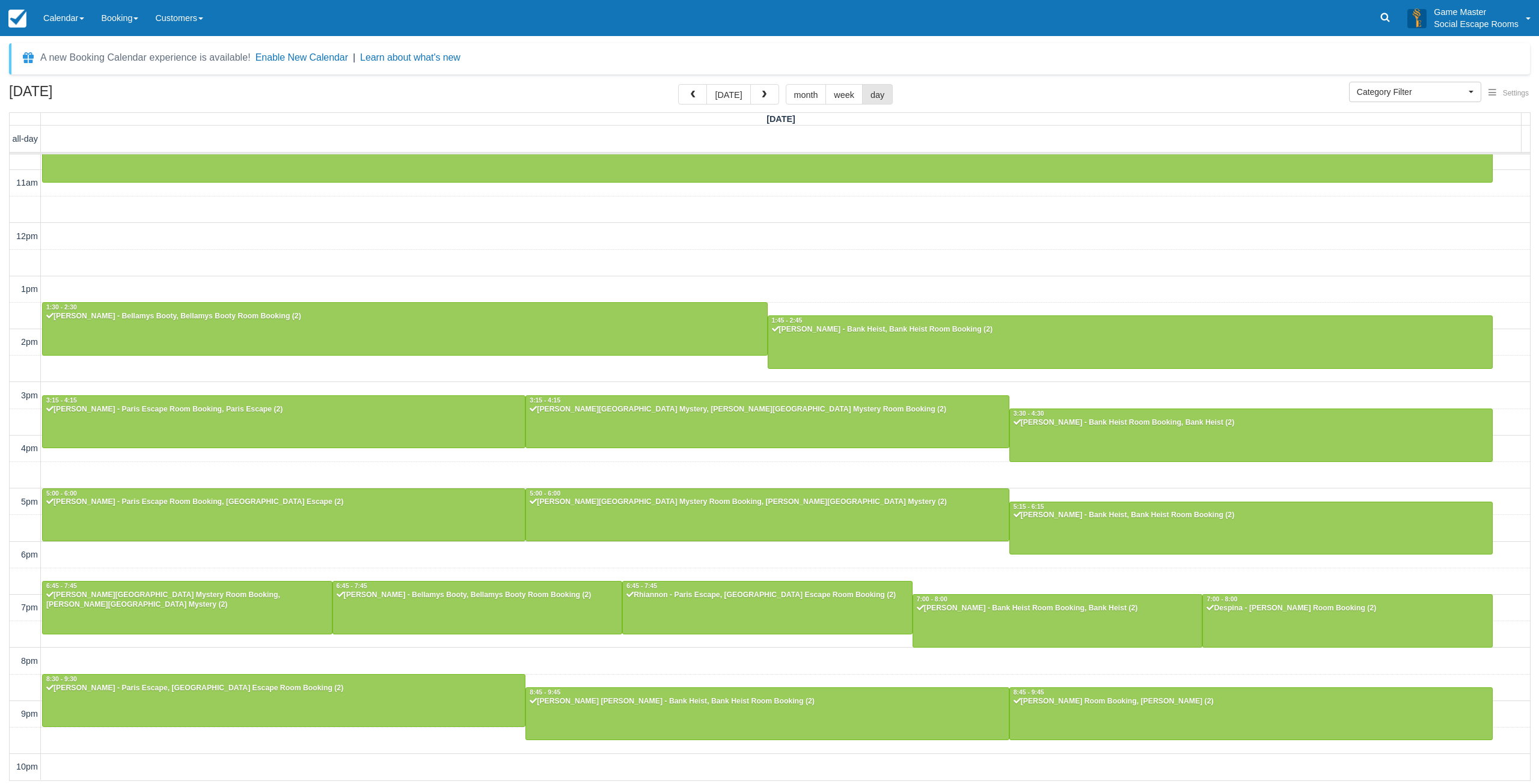
drag, startPoint x: 64, startPoint y: 29, endPoint x: 82, endPoint y: 60, distance: 35.8
click at [64, 29] on link "Calendar" at bounding box center [63, 18] width 57 height 36
click at [73, 162] on link "Day" at bounding box center [83, 163] width 95 height 25
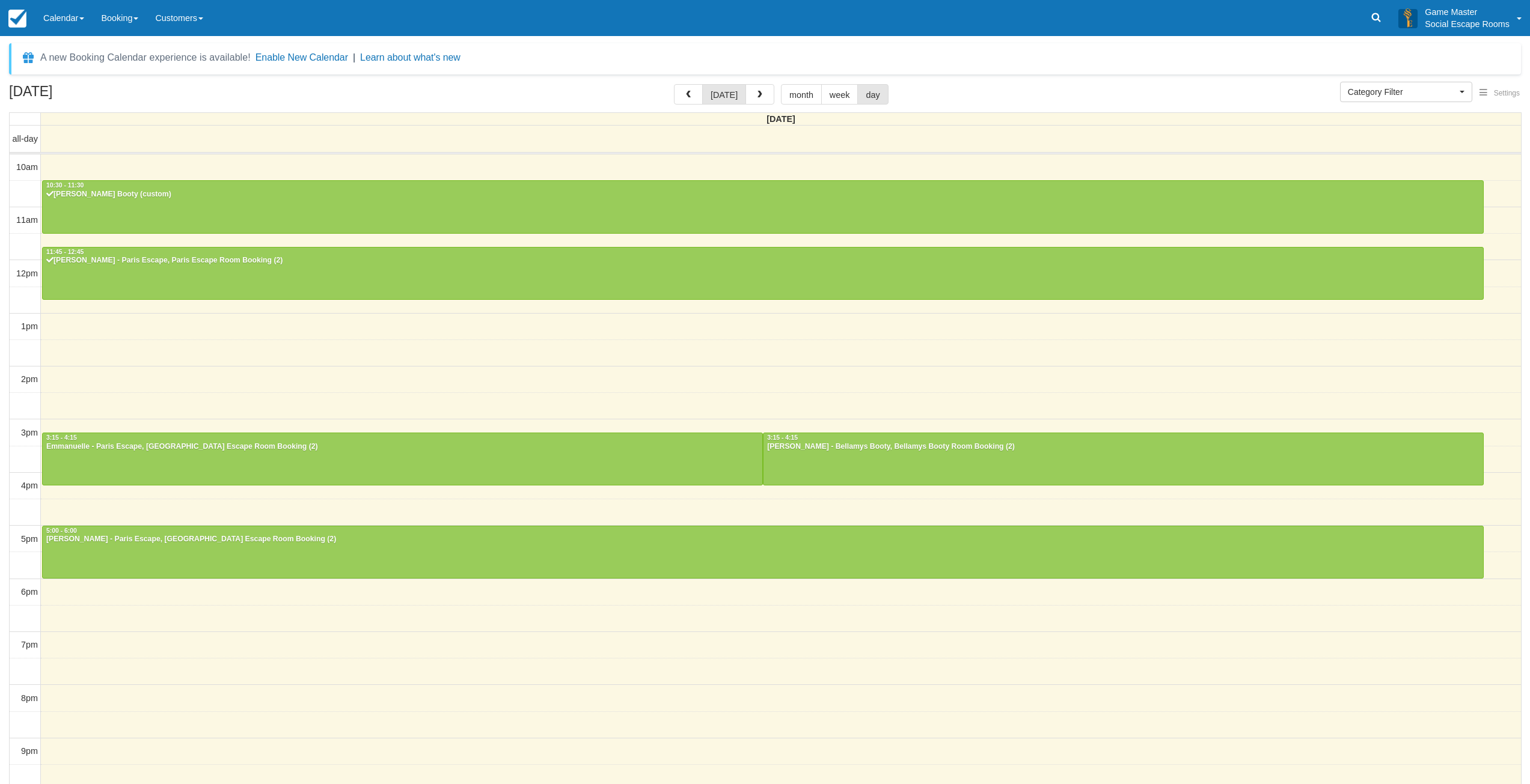
select select
